Goal: Task Accomplishment & Management: Use online tool/utility

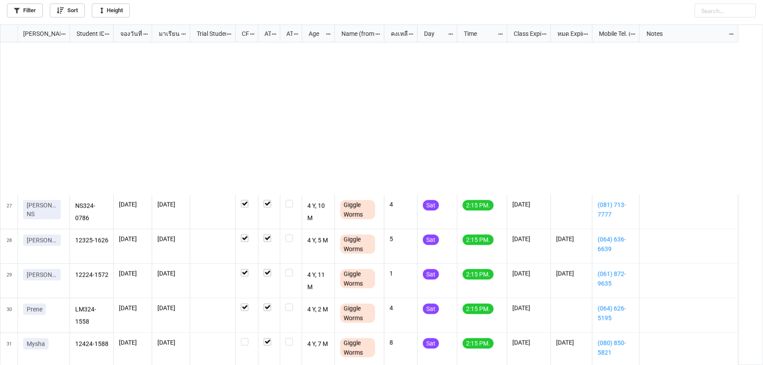
scroll to position [1058, 0]
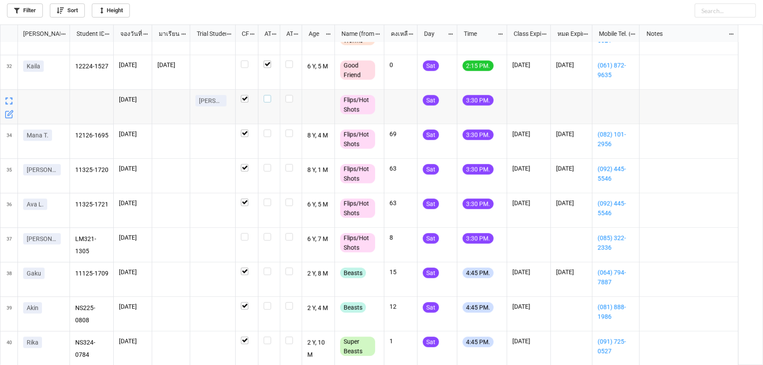
click at [267, 95] on label "grid" at bounding box center [269, 95] width 11 height 0
checkbox input "true"
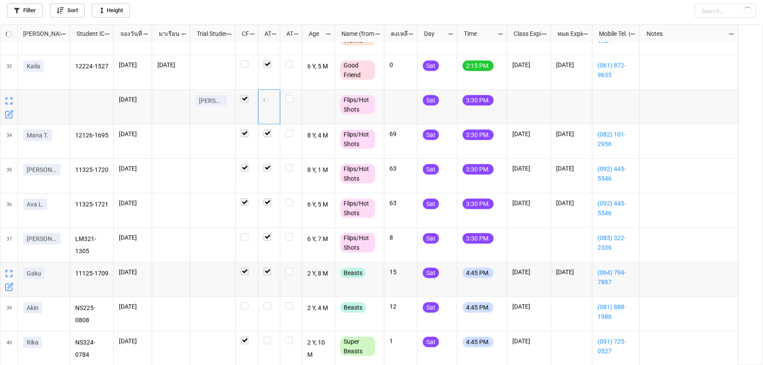
checkbox input "true"
checkbox input "false"
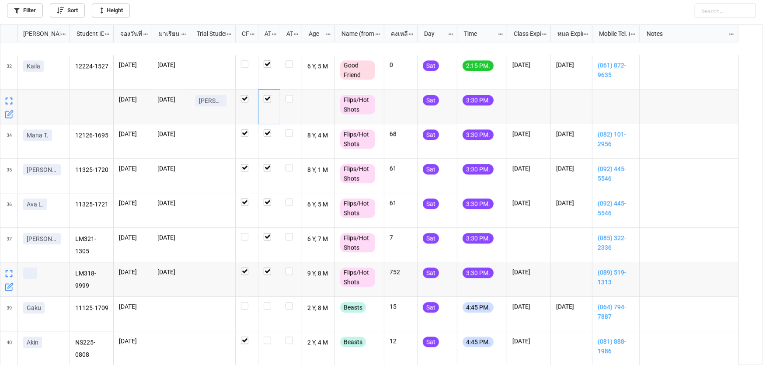
scroll to position [1093, 0]
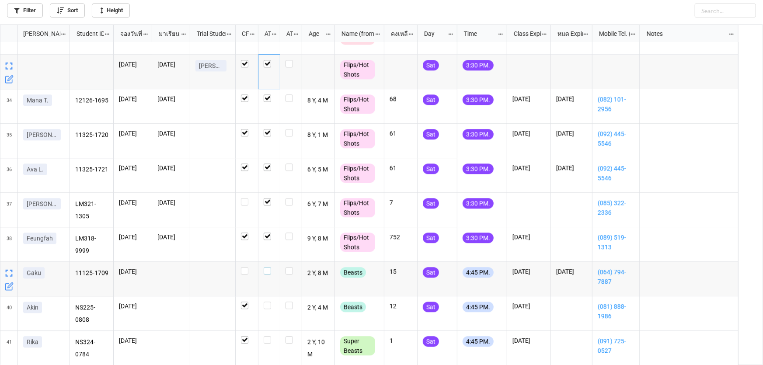
click at [267, 267] on label "grid" at bounding box center [269, 267] width 11 height 0
click at [267, 302] on label "grid" at bounding box center [269, 302] width 11 height 0
click at [268, 345] on div "grid" at bounding box center [269, 348] width 22 height 35
click at [268, 336] on label "grid" at bounding box center [269, 336] width 11 height 0
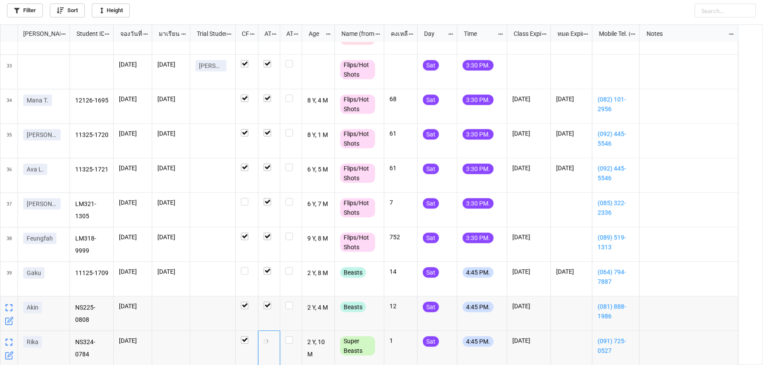
checkbox input "true"
